Goal: Task Accomplishment & Management: Manage account settings

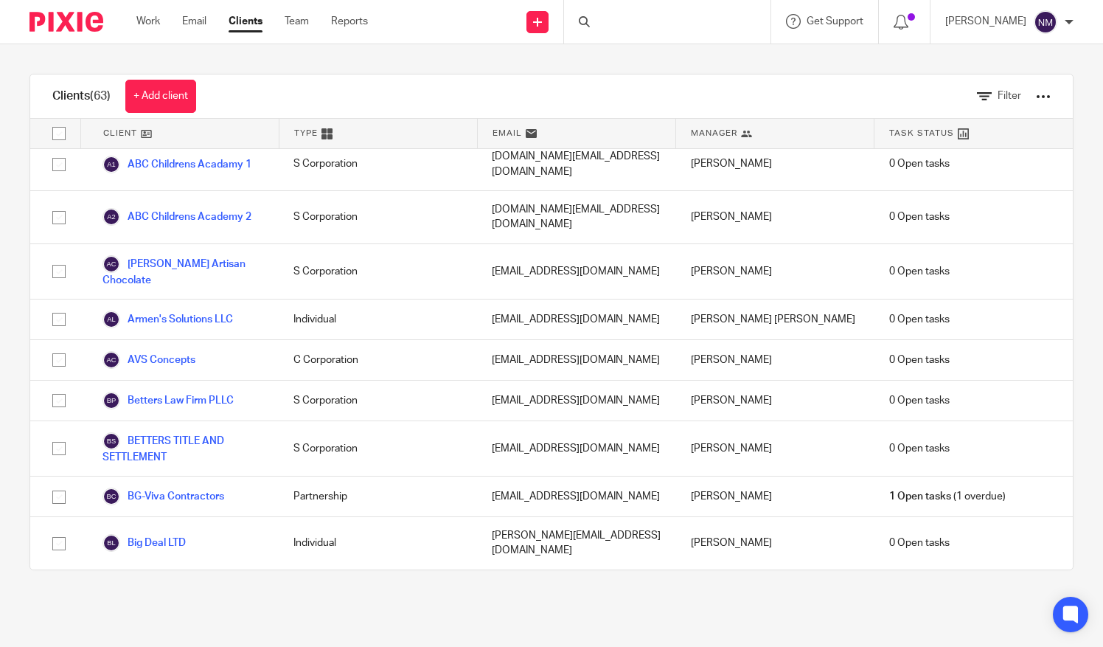
scroll to position [339, 0]
click at [163, 580] on link "Blue Dog Energy LLC" at bounding box center [164, 589] width 123 height 18
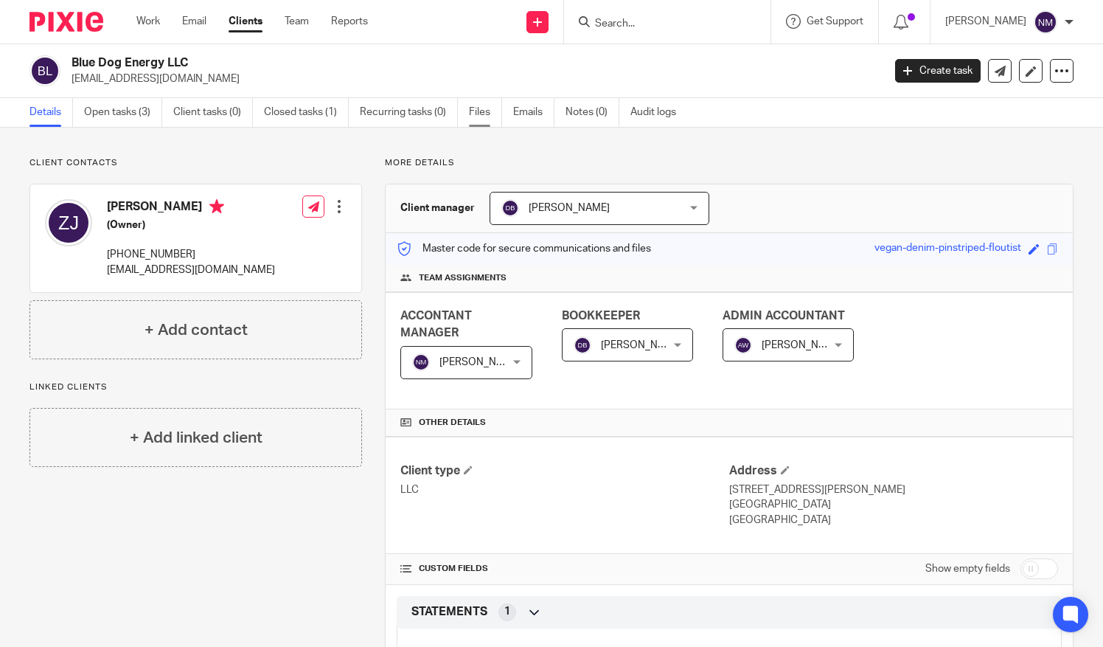
click at [475, 109] on link "Files" at bounding box center [485, 112] width 33 height 29
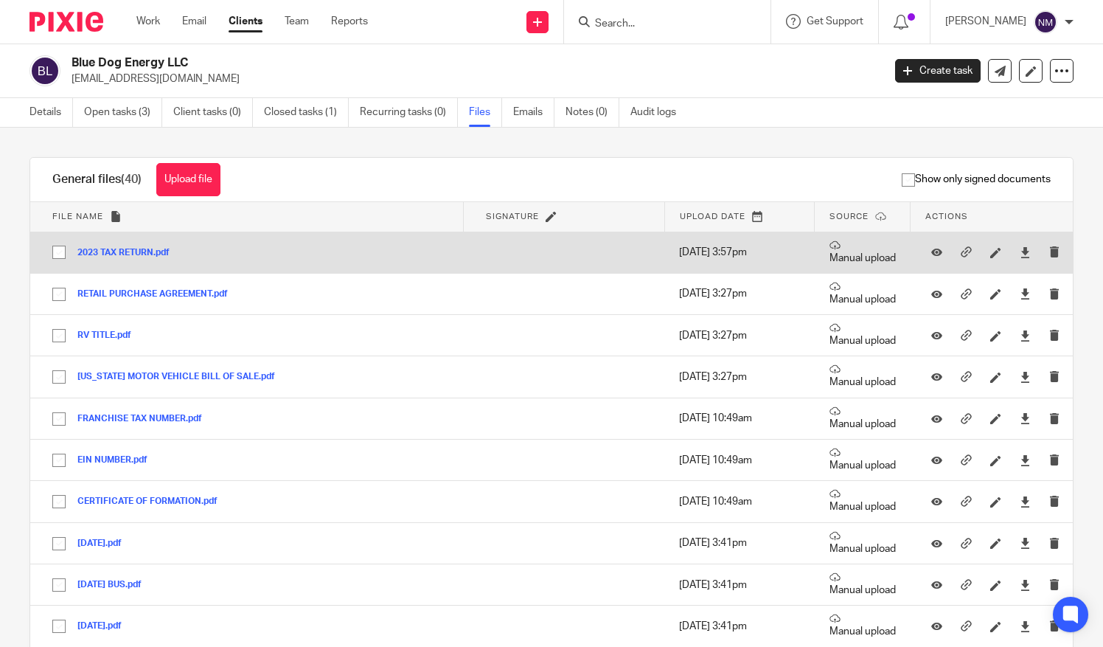
click at [109, 251] on button "2023 TAX RETURN.pdf" at bounding box center [128, 253] width 103 height 10
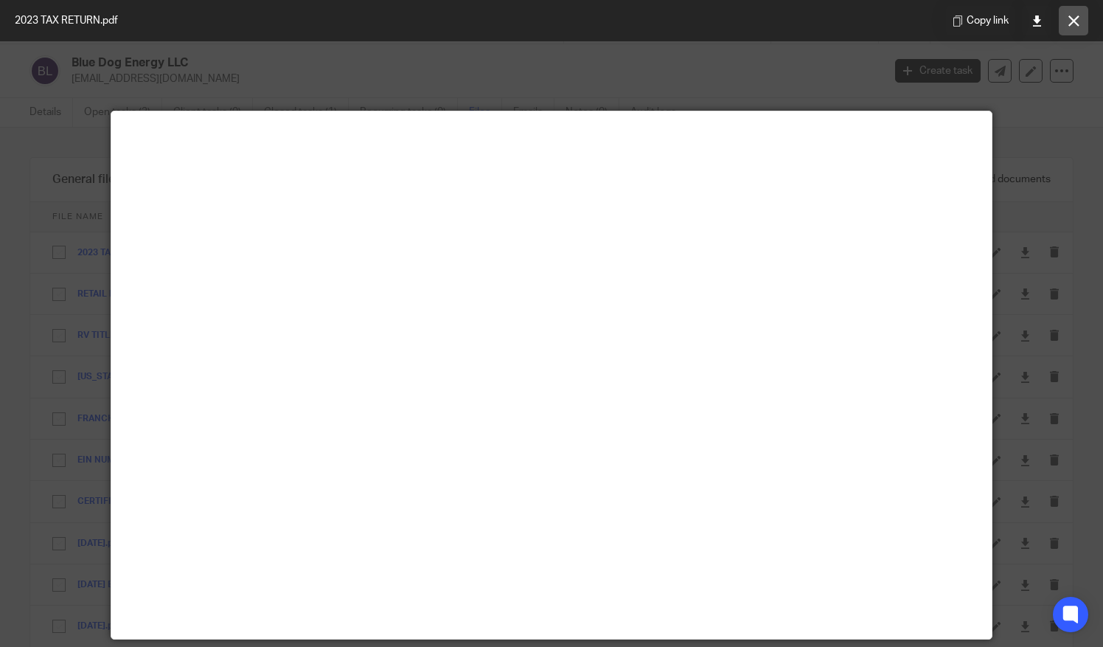
click at [1083, 12] on button at bounding box center [1074, 21] width 30 height 30
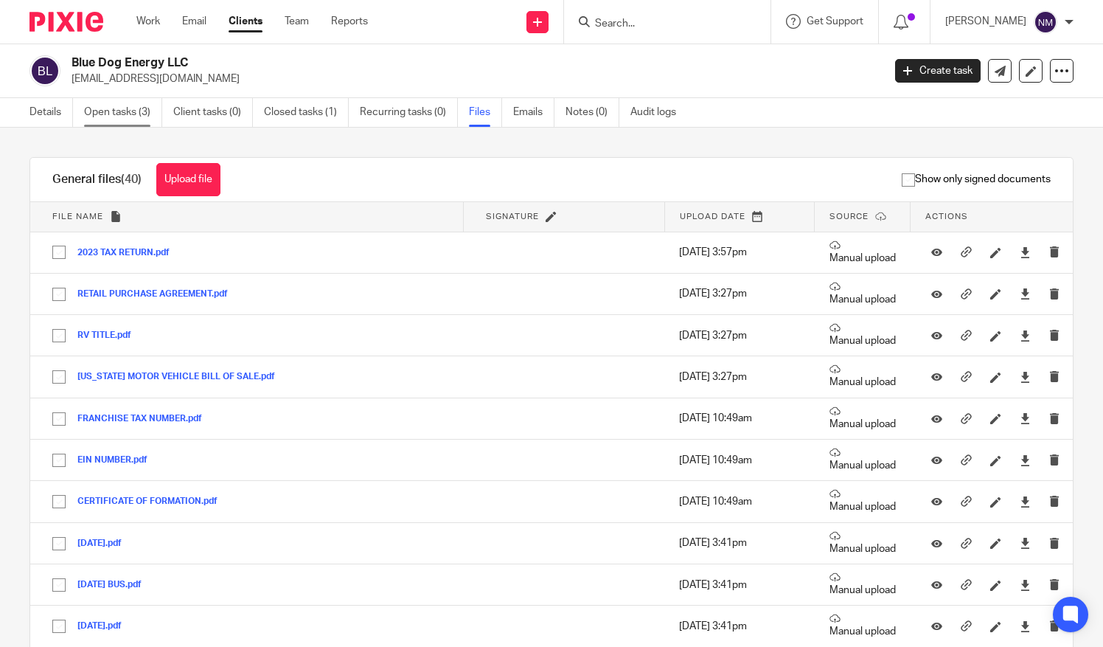
click at [117, 111] on link "Open tasks (3)" at bounding box center [123, 112] width 78 height 29
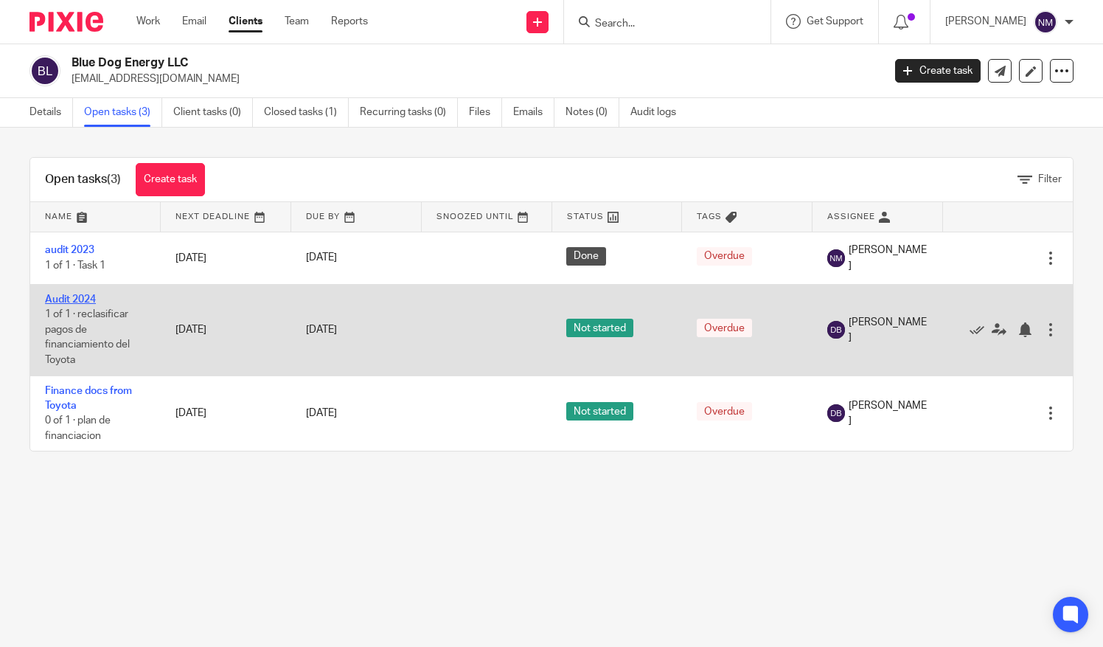
click at [68, 299] on link "Audit 2024" at bounding box center [70, 299] width 51 height 10
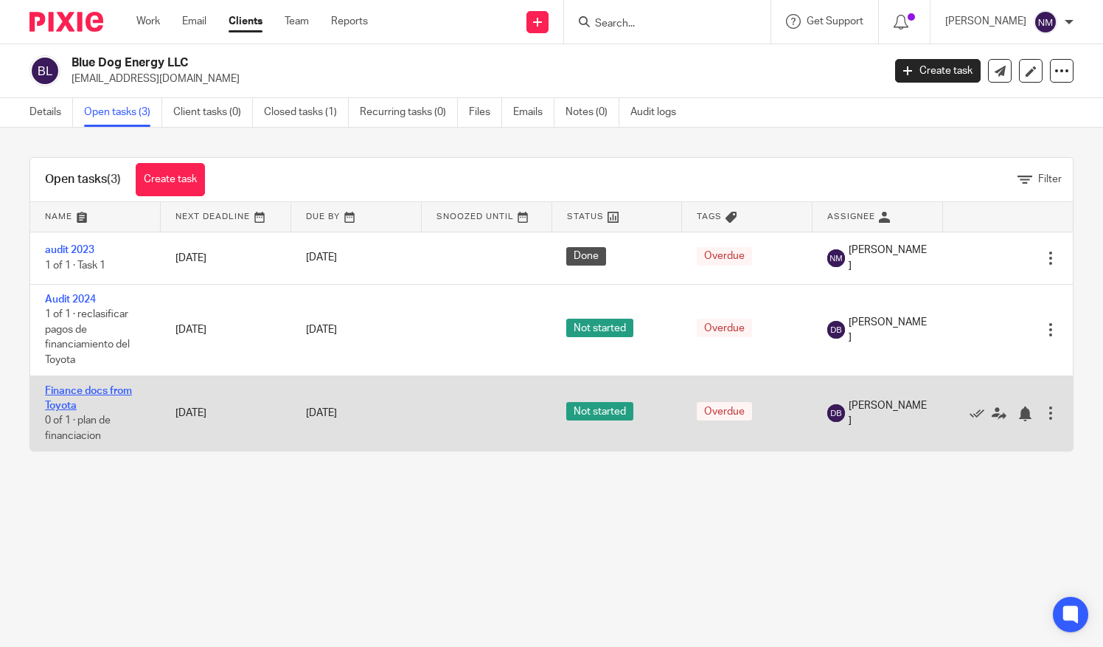
click at [66, 386] on link "Finance docs from Toyota" at bounding box center [88, 398] width 87 height 25
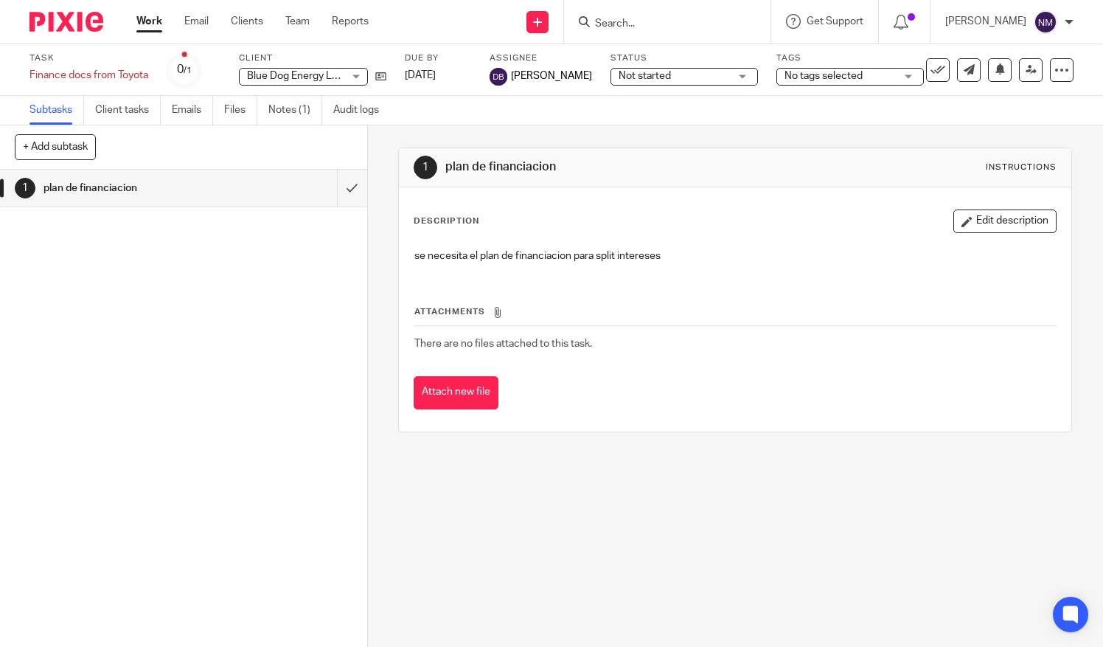
click at [686, 255] on p "se necesita el plan de financiacion para split intereses" at bounding box center [736, 256] width 642 height 15
click at [993, 215] on button "Edit description" at bounding box center [1005, 221] width 103 height 24
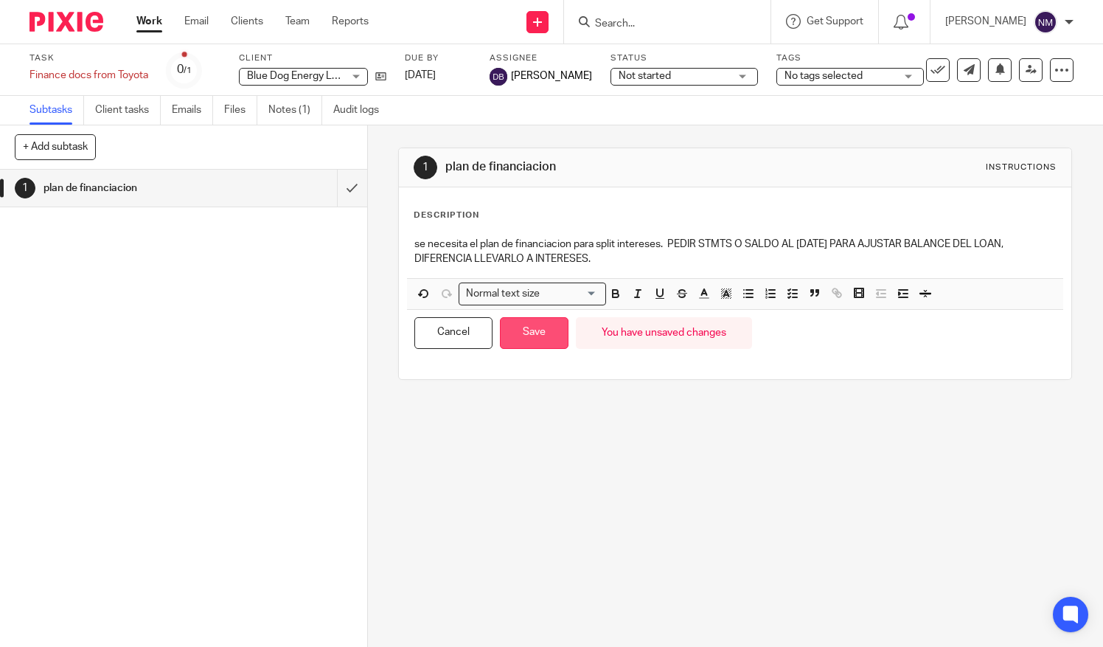
click at [534, 330] on button "Save" at bounding box center [534, 333] width 69 height 32
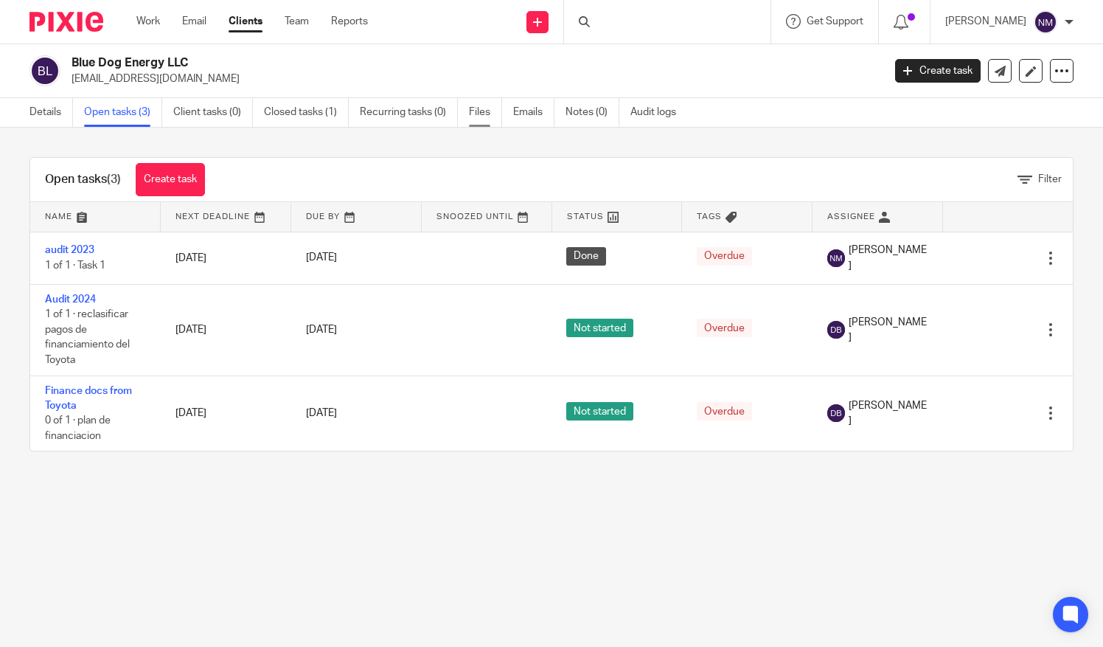
click at [480, 113] on link "Files" at bounding box center [485, 112] width 33 height 29
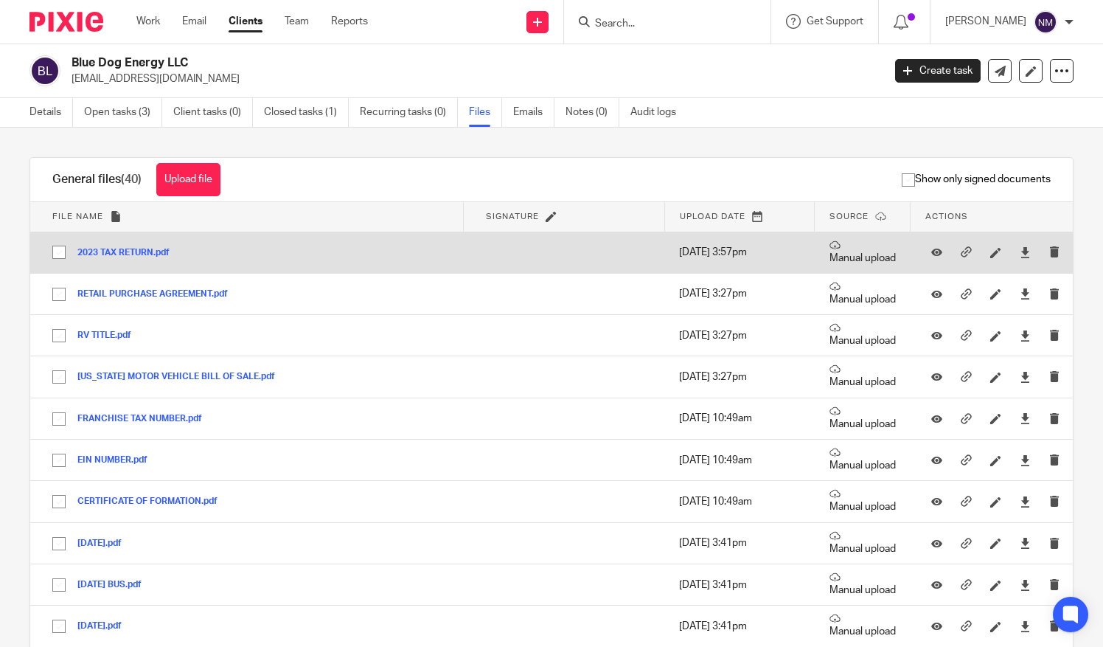
click at [127, 246] on div "2023 TAX RETURN.pdf" at bounding box center [128, 252] width 103 height 15
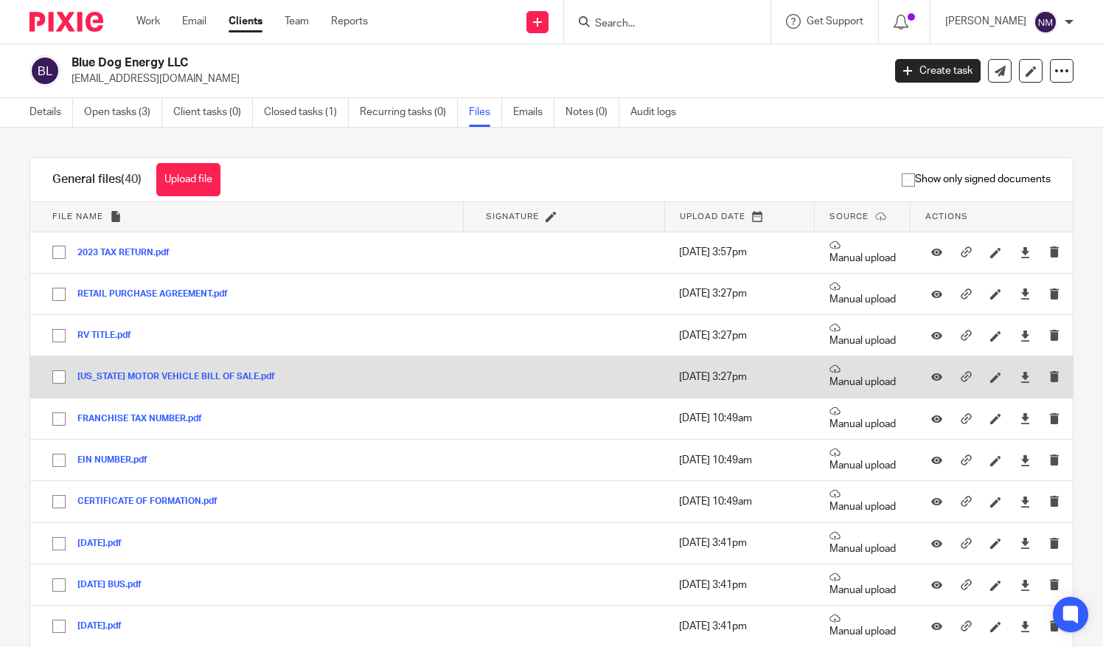
click at [135, 374] on button "TEXAS MOTOR VEHICLE BILL OF SALE.pdf" at bounding box center [181, 377] width 209 height 10
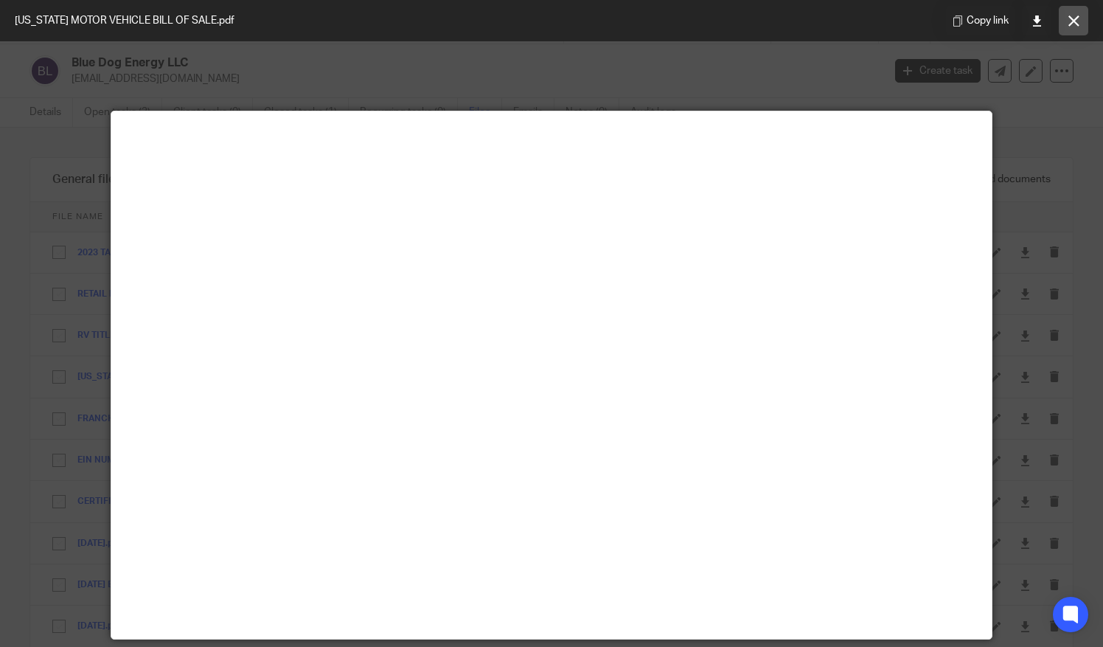
click at [1081, 17] on button at bounding box center [1074, 21] width 30 height 30
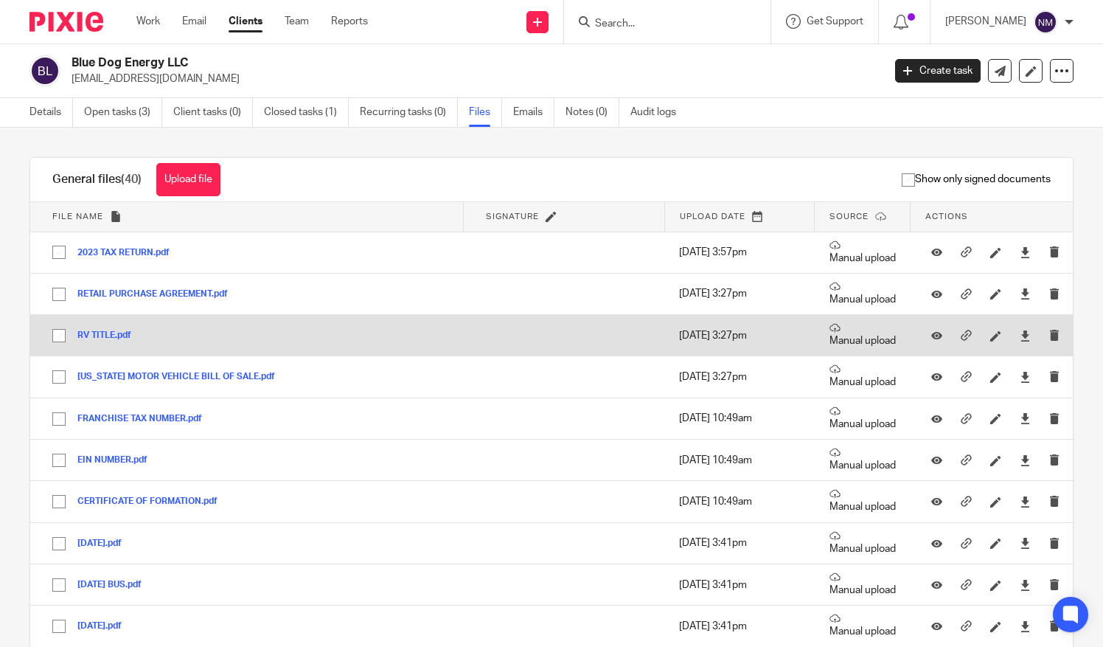
click at [93, 330] on button "RV TITLE.pdf" at bounding box center [109, 335] width 65 height 10
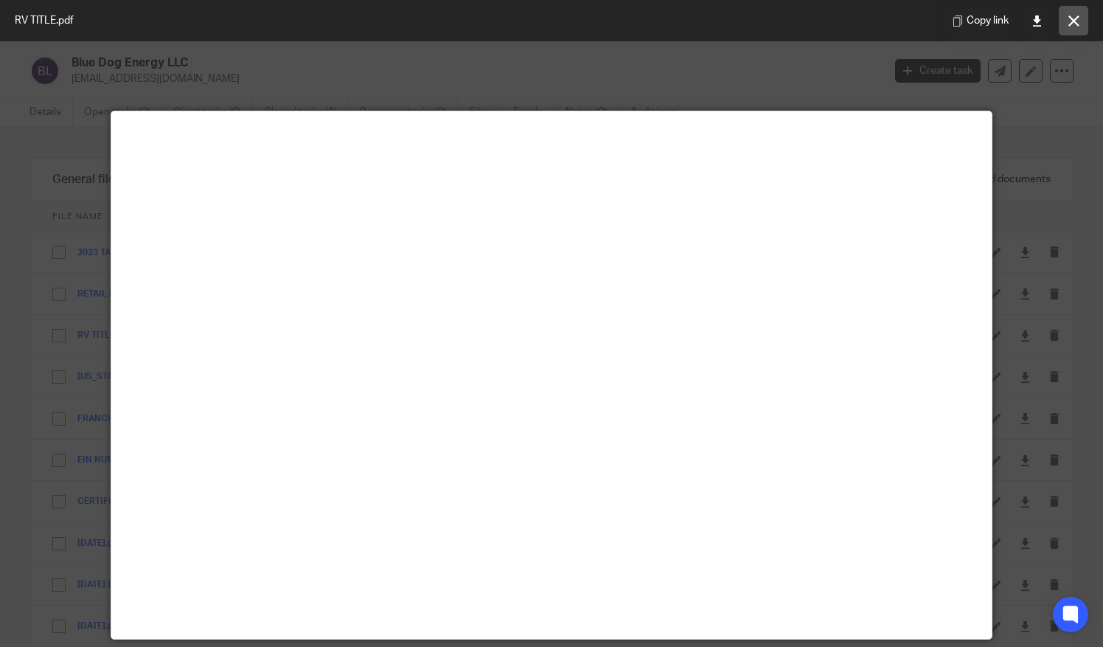
click at [1074, 21] on icon at bounding box center [1074, 20] width 11 height 11
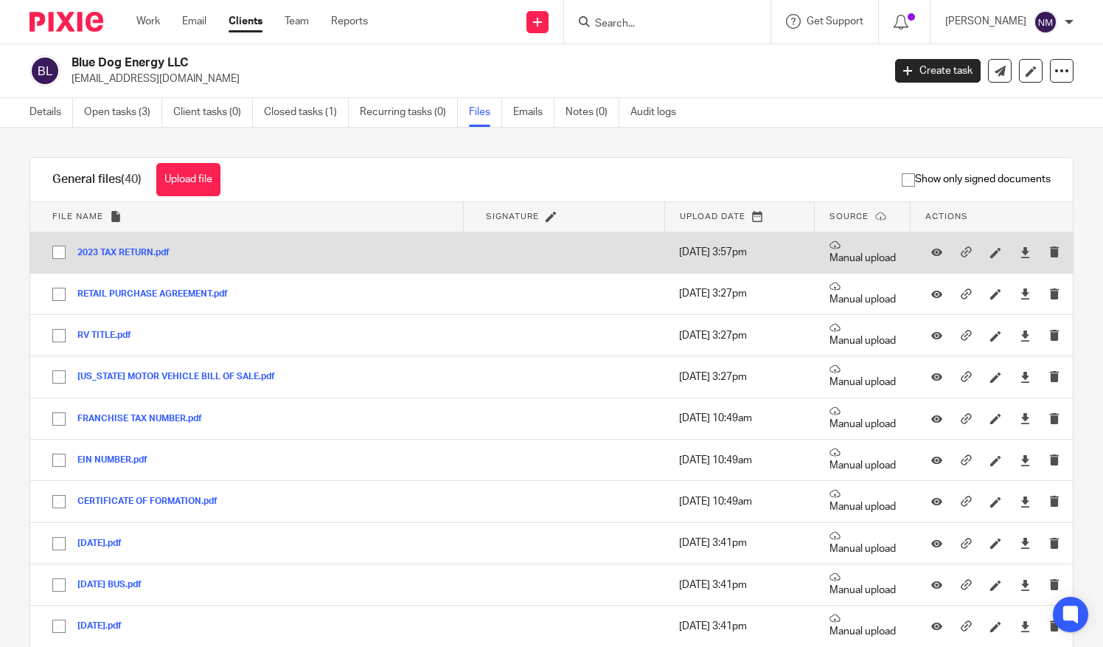
click at [104, 248] on button "2023 TAX RETURN.pdf" at bounding box center [128, 253] width 103 height 10
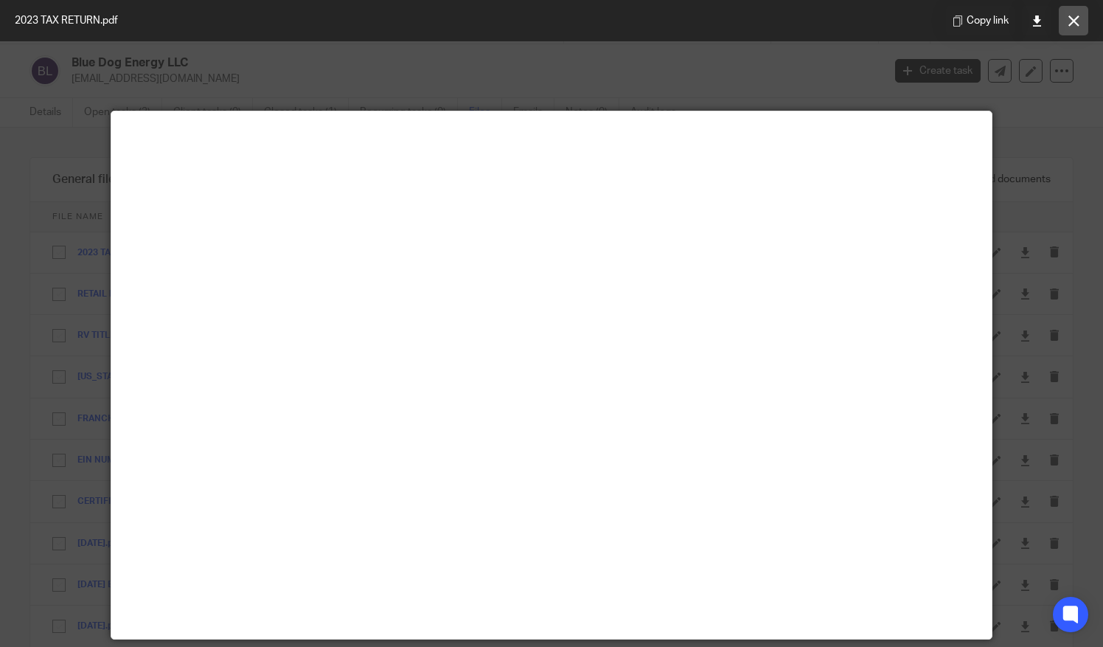
click at [1071, 24] on icon at bounding box center [1074, 20] width 11 height 11
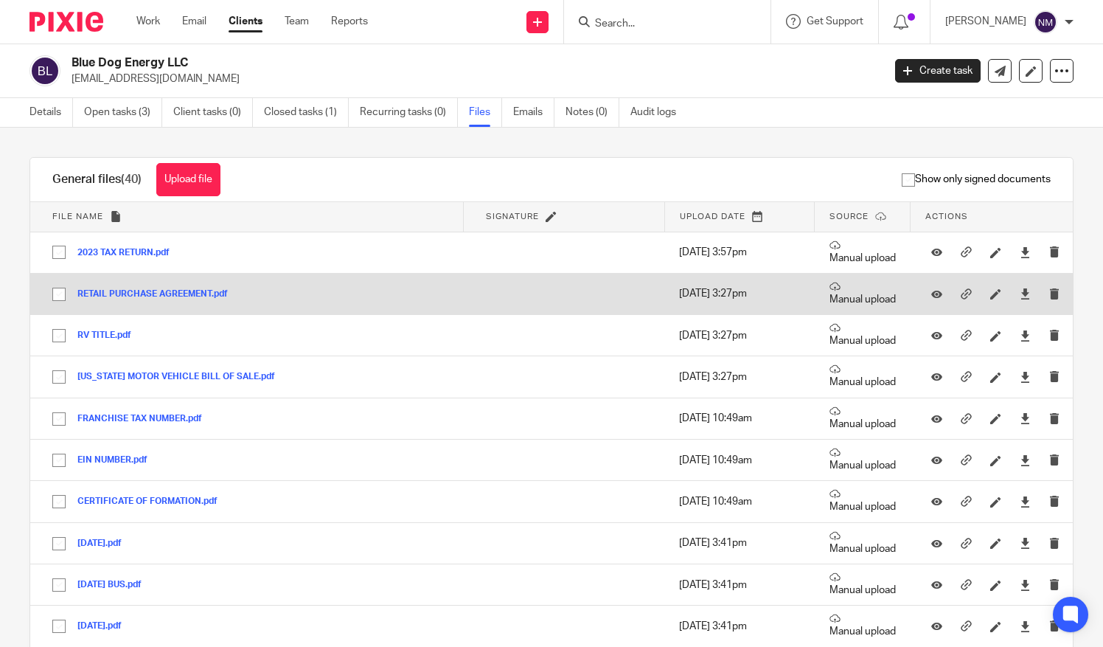
click at [179, 295] on button "RETAIL PURCHASE AGREEMENT.pdf" at bounding box center [158, 294] width 162 height 10
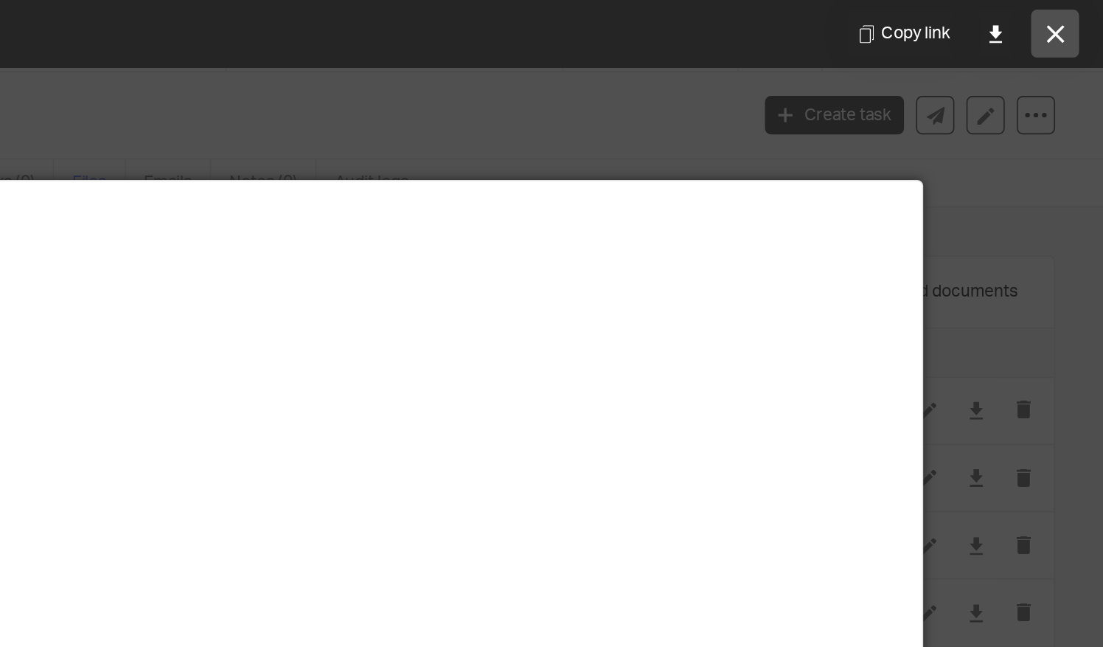
click at [1077, 22] on icon at bounding box center [1074, 20] width 11 height 11
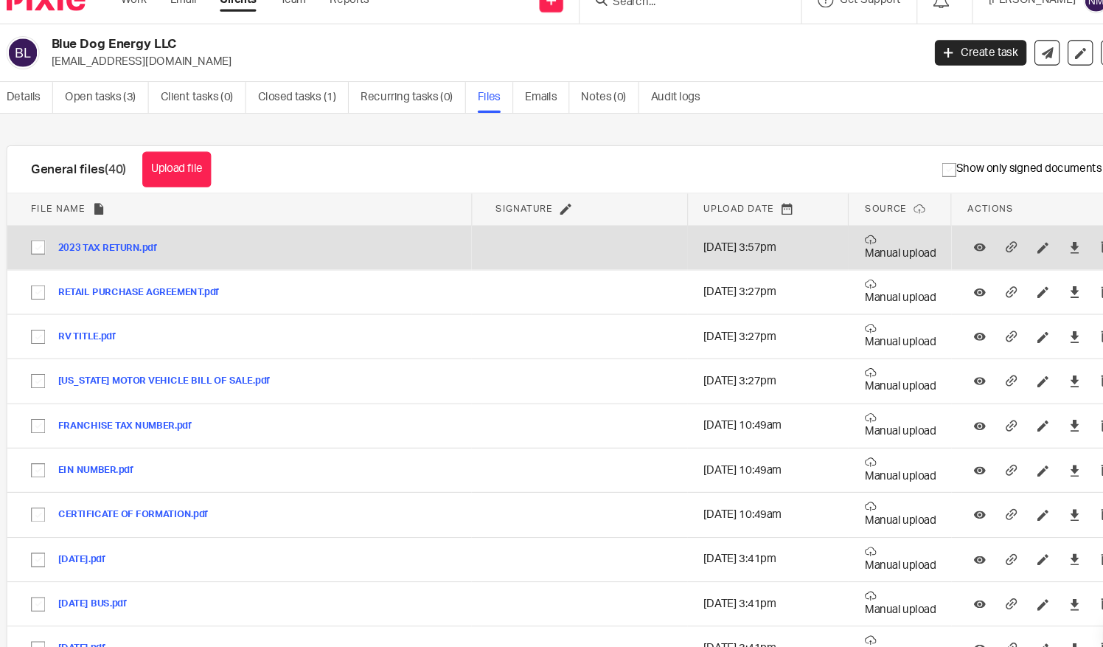
click at [108, 249] on button "2023 TAX RETURN.pdf" at bounding box center [128, 253] width 103 height 10
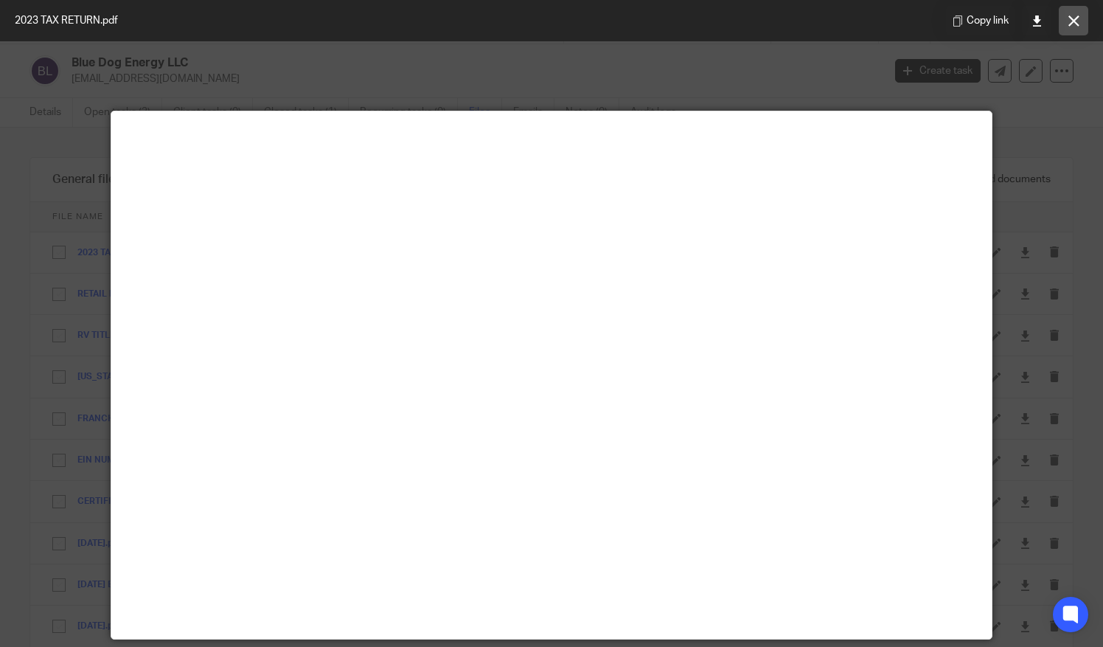
click at [1075, 15] on icon at bounding box center [1074, 20] width 11 height 11
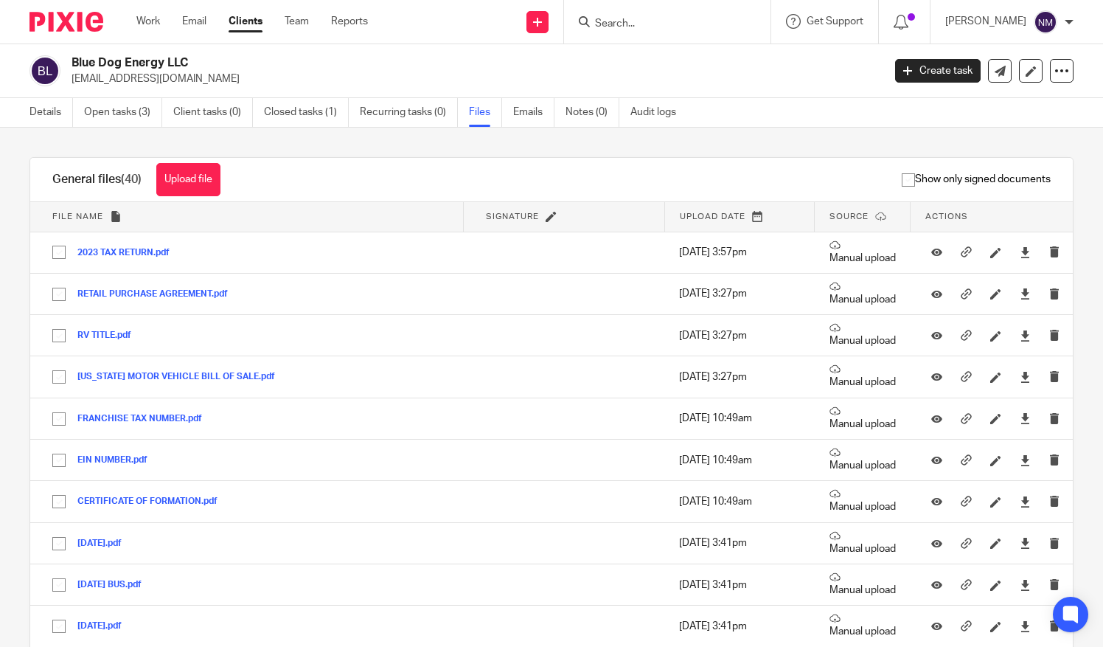
click at [729, 58] on div "Blue Dog Energy LLC bluedogenergyllc@outlook.com" at bounding box center [473, 70] width 802 height 31
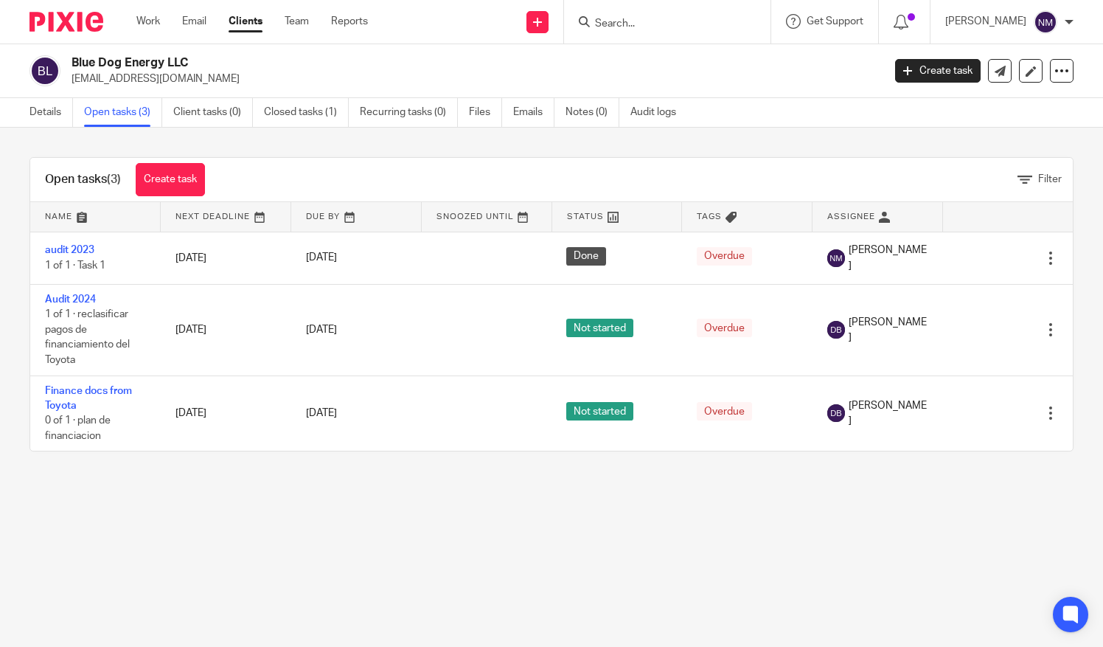
click at [252, 16] on link "Clients" at bounding box center [246, 21] width 34 height 15
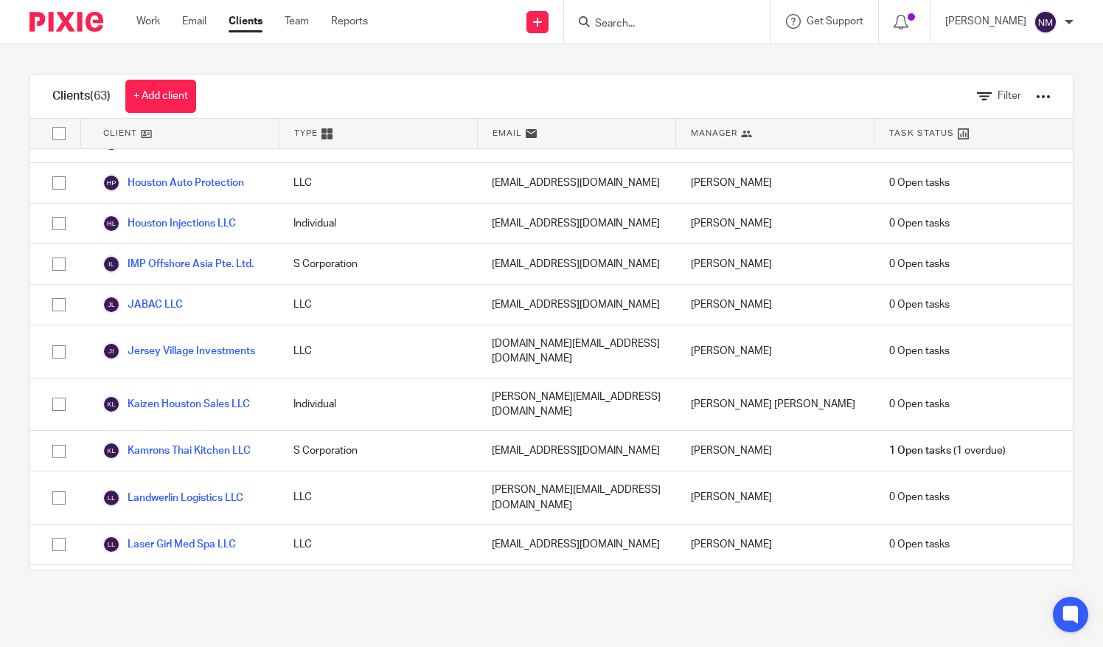
scroll to position [1367, 0]
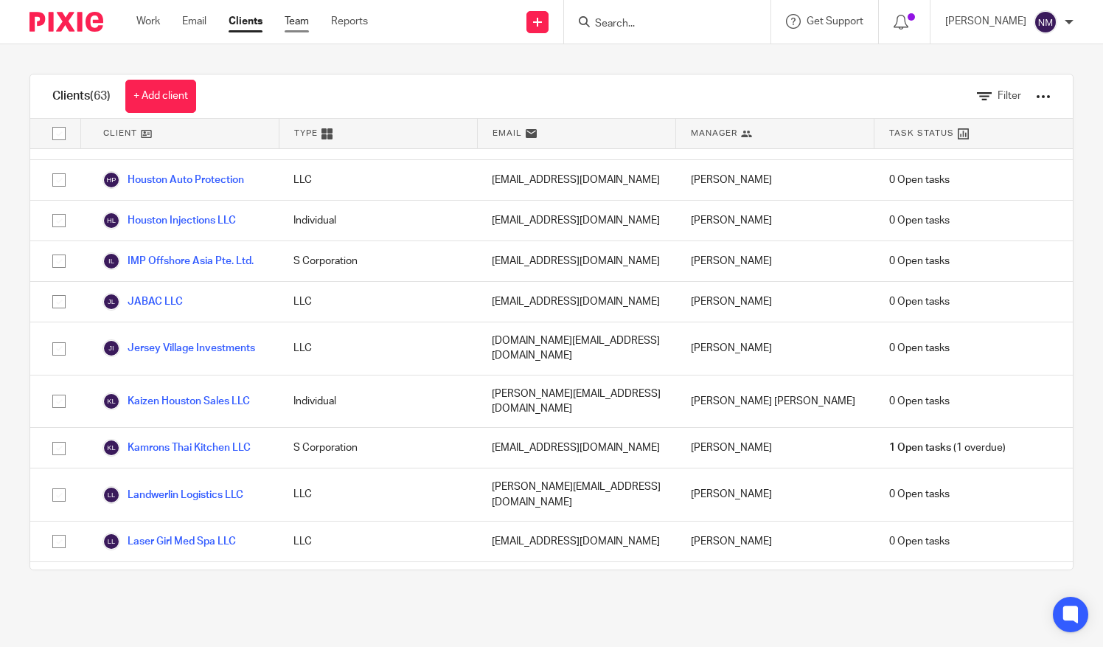
click at [305, 24] on link "Team" at bounding box center [297, 21] width 24 height 15
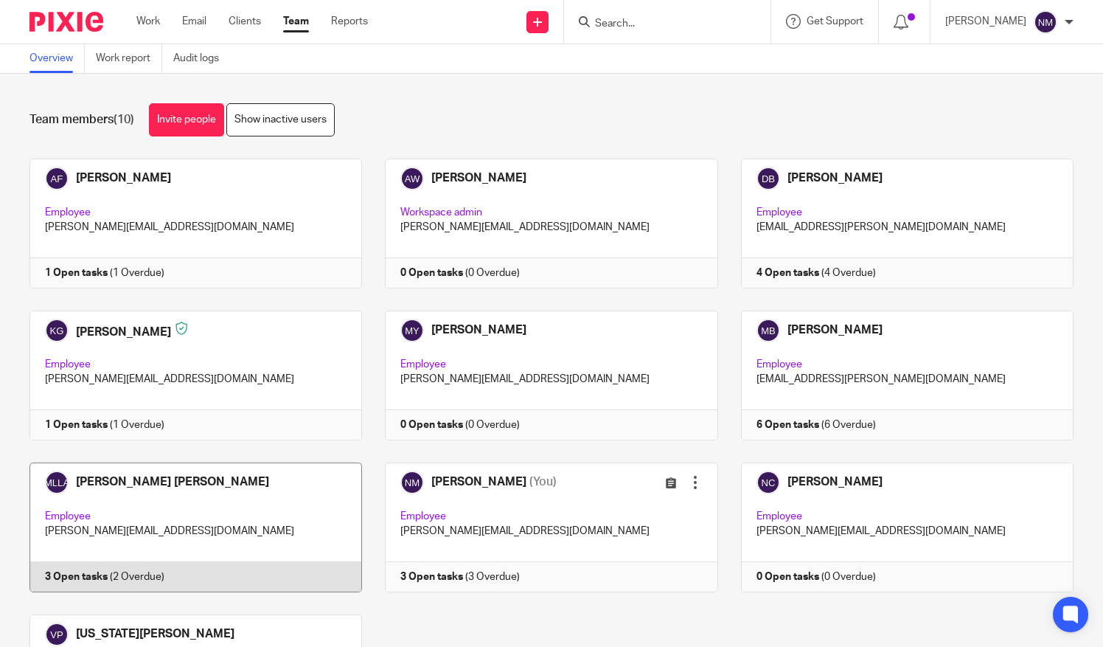
click at [128, 506] on link at bounding box center [185, 527] width 356 height 130
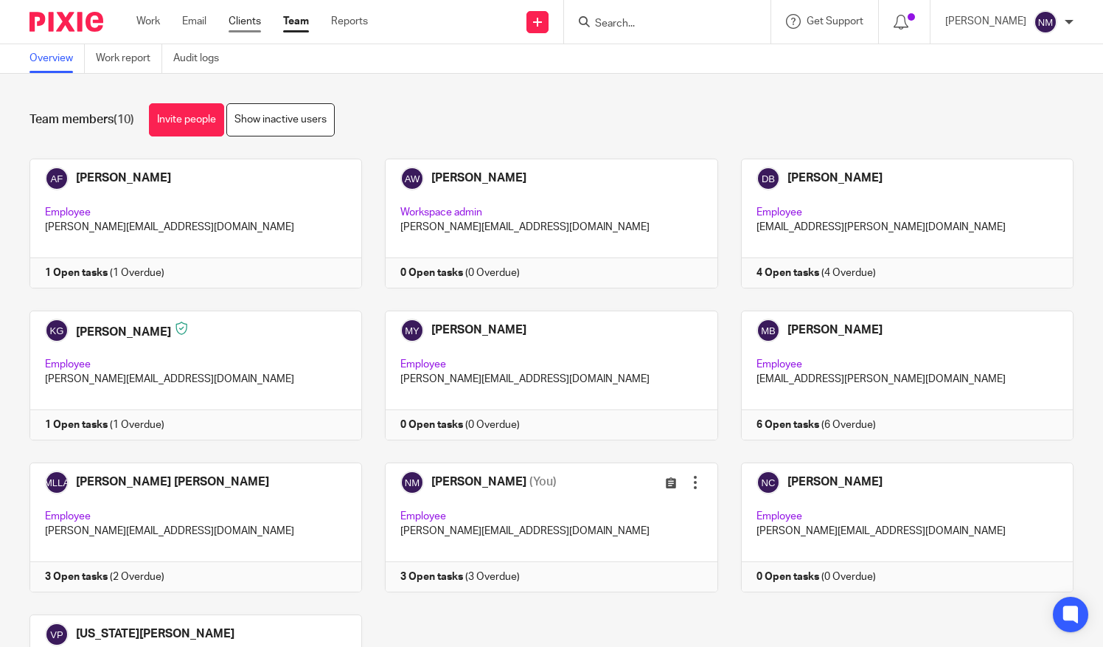
click at [246, 26] on link "Clients" at bounding box center [245, 21] width 32 height 15
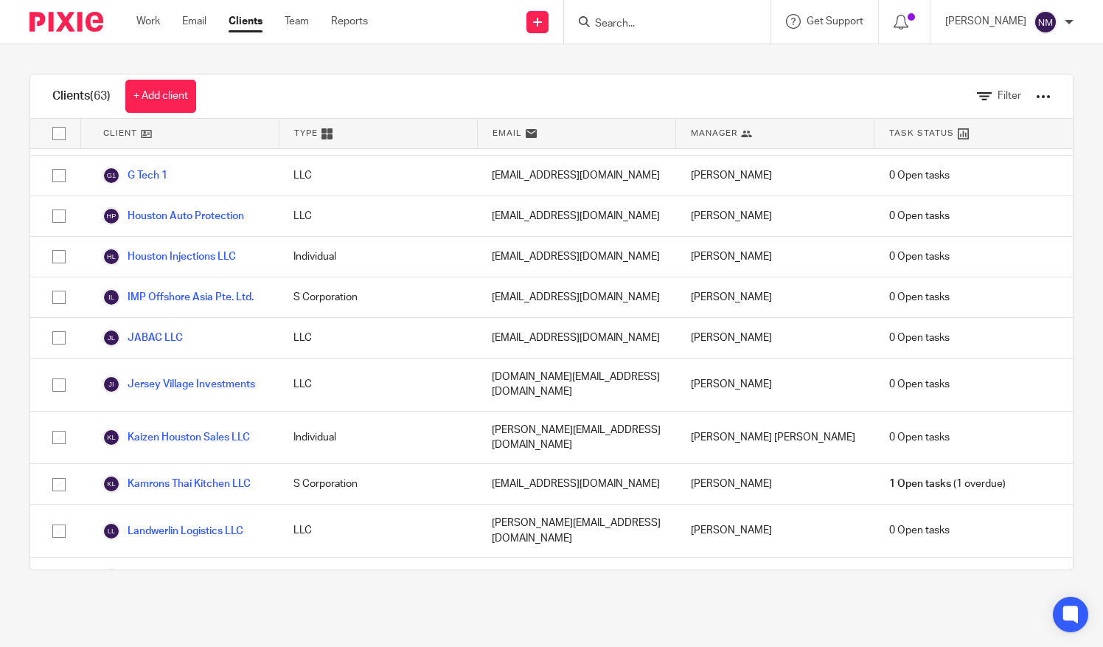
scroll to position [1495, 0]
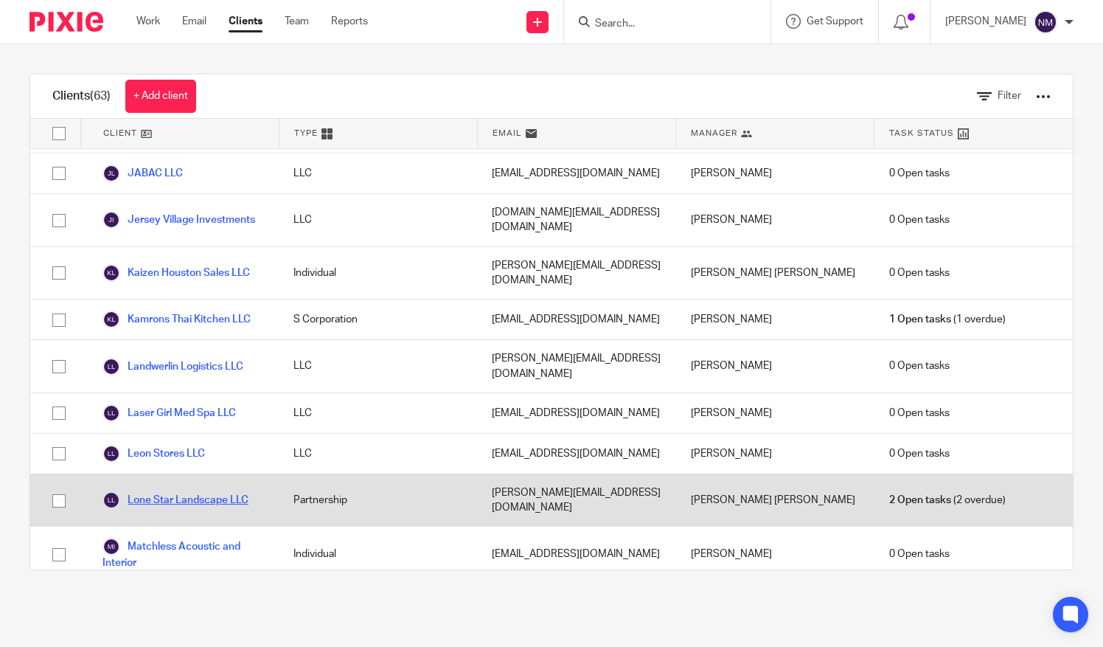
click at [183, 491] on link "Lone Star Landscape LLC" at bounding box center [176, 500] width 146 height 18
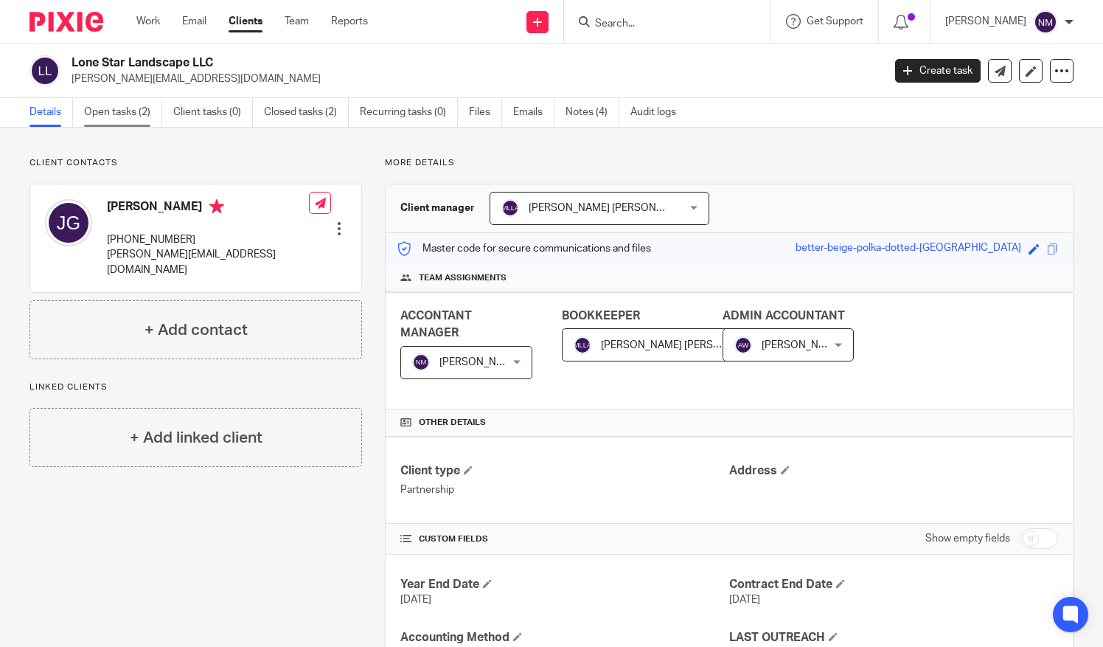
click at [108, 114] on link "Open tasks (2)" at bounding box center [123, 112] width 78 height 29
click at [254, 25] on link "Clients" at bounding box center [246, 21] width 34 height 15
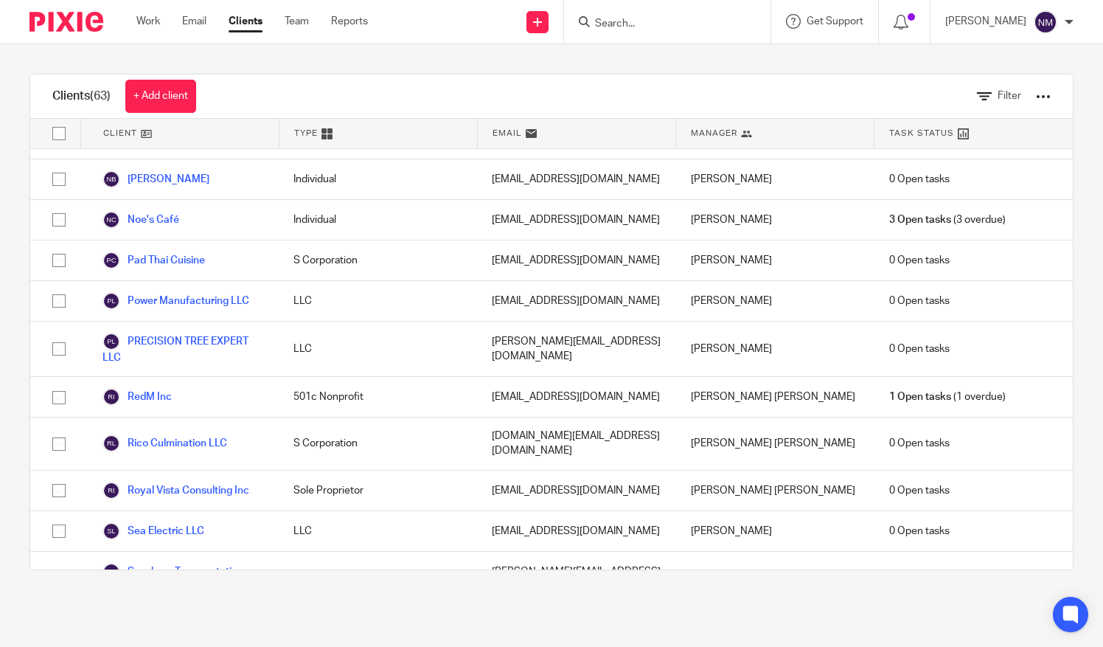
scroll to position [2059, 0]
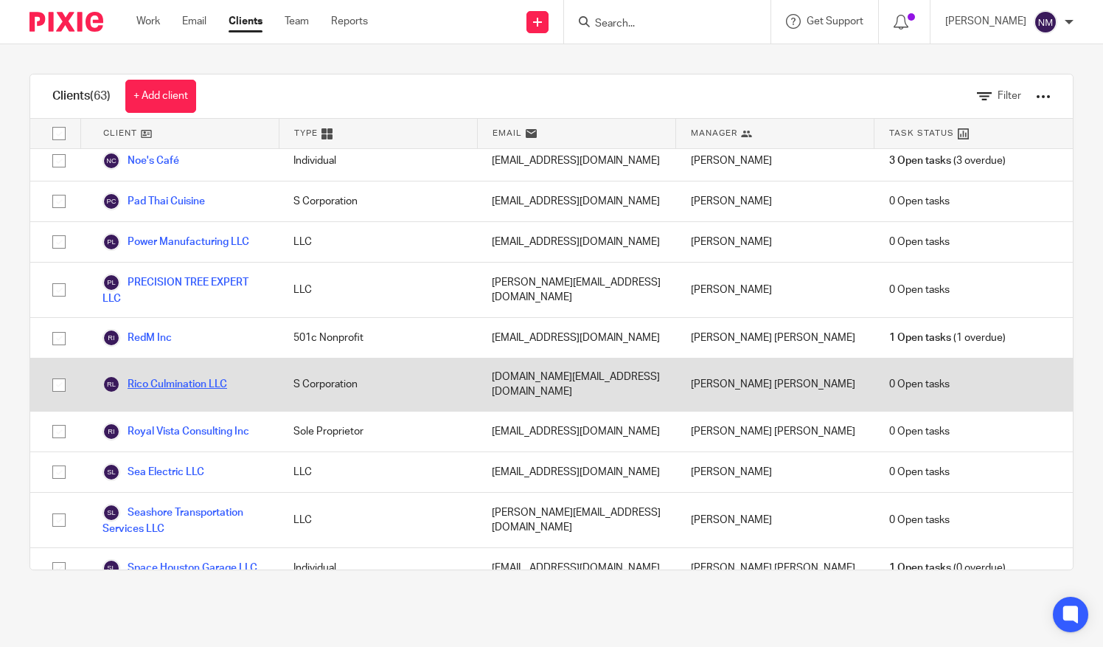
click at [174, 375] on link "Rico Culmination LLC" at bounding box center [165, 384] width 125 height 18
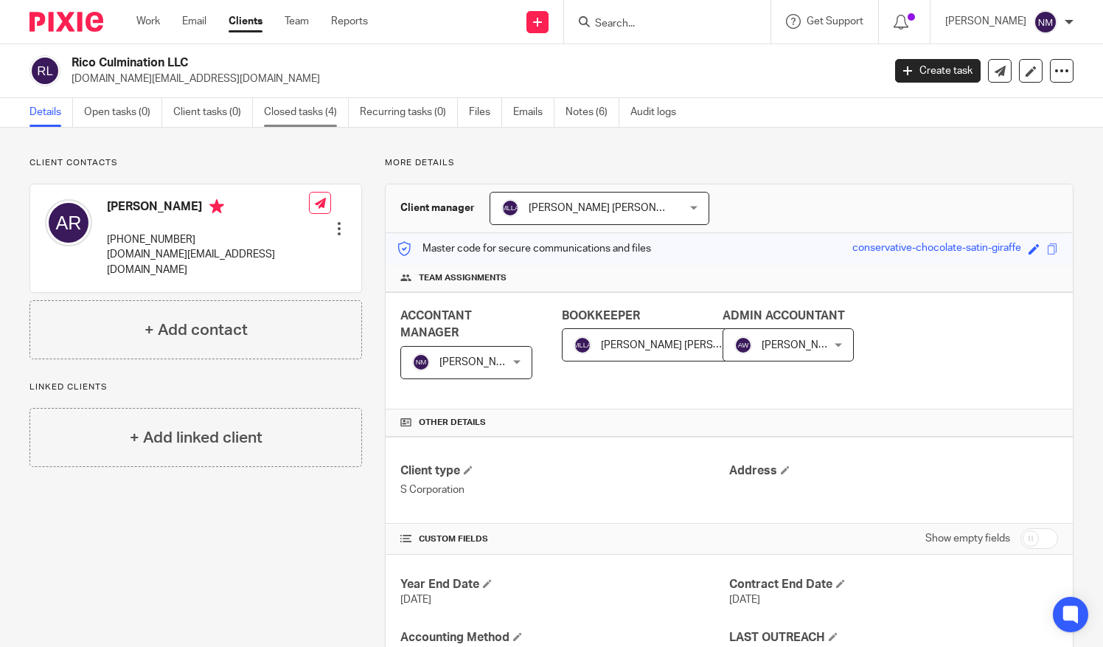
click at [295, 115] on link "Closed tasks (4)" at bounding box center [306, 112] width 85 height 29
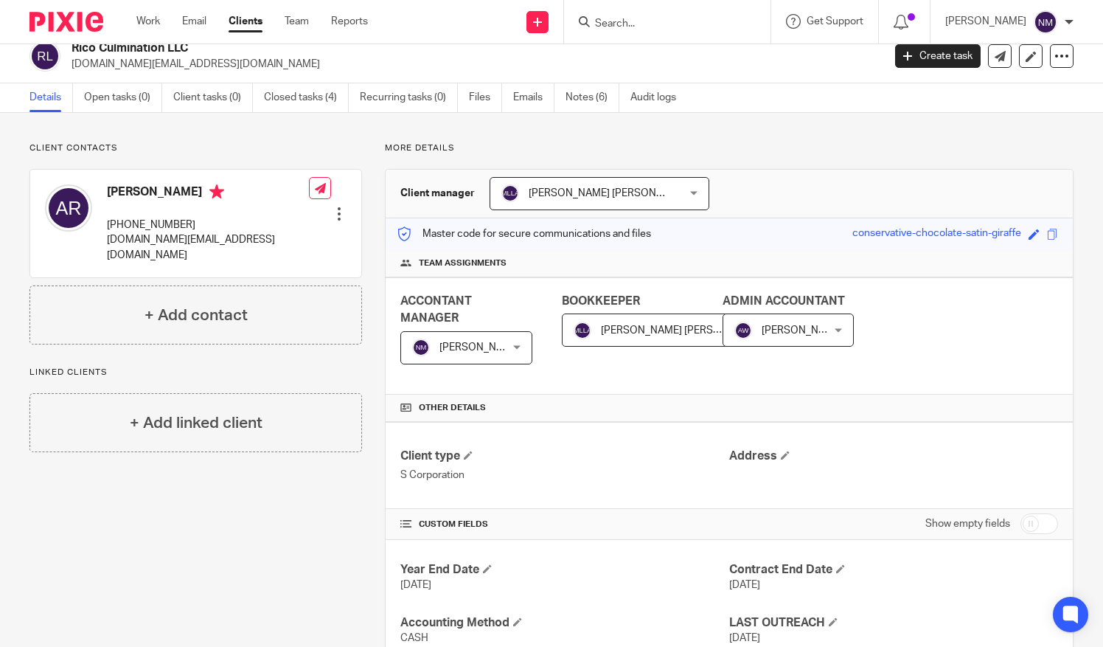
scroll to position [10, 0]
